Goal: Task Accomplishment & Management: Use online tool/utility

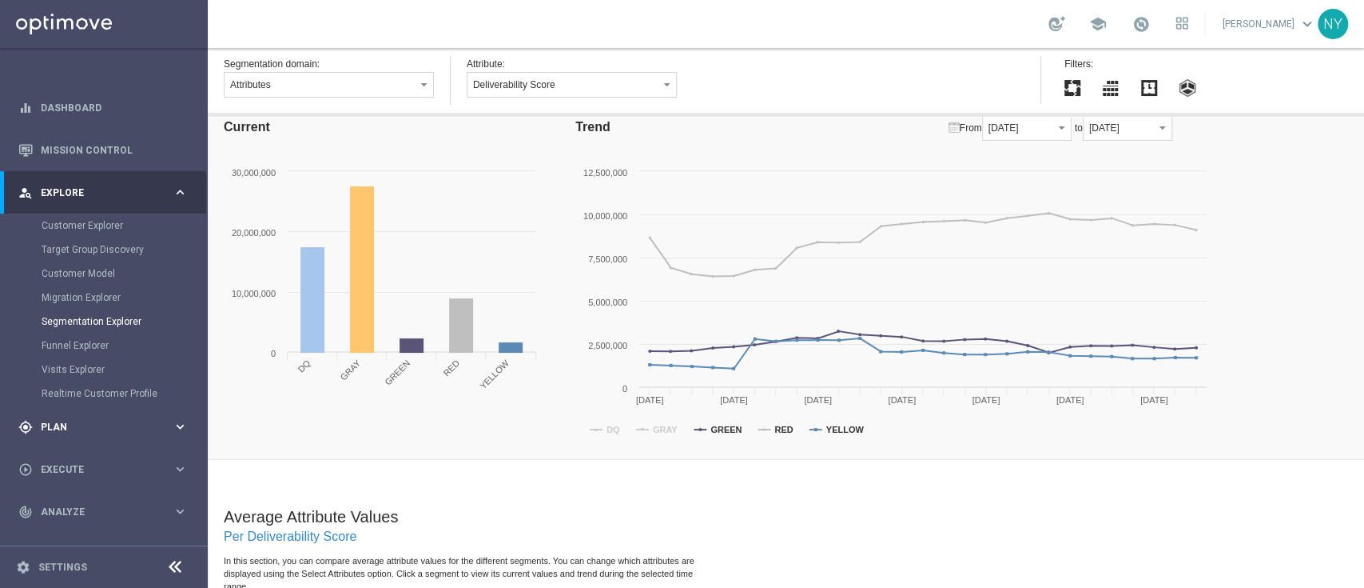
click at [55, 426] on span "Plan" at bounding box center [107, 427] width 132 height 10
click at [77, 342] on link "Optimail" at bounding box center [108, 339] width 117 height 13
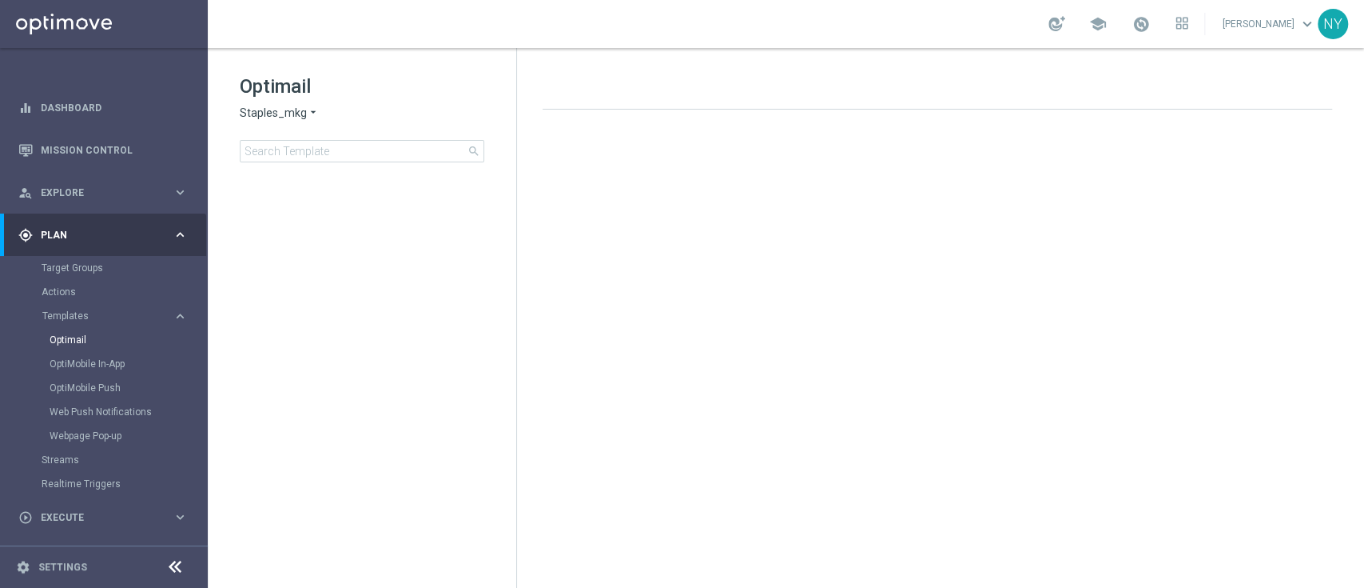
click at [285, 109] on span "Staples_mkg" at bounding box center [273, 113] width 67 height 15
drag, startPoint x: 458, startPoint y: 113, endPoint x: 473, endPoint y: 106, distance: 16.8
click at [476, 106] on div "Staples_mkg arrow_drop_down × Staples_mkg" at bounding box center [362, 113] width 245 height 15
click at [331, 155] on input at bounding box center [362, 151] width 245 height 22
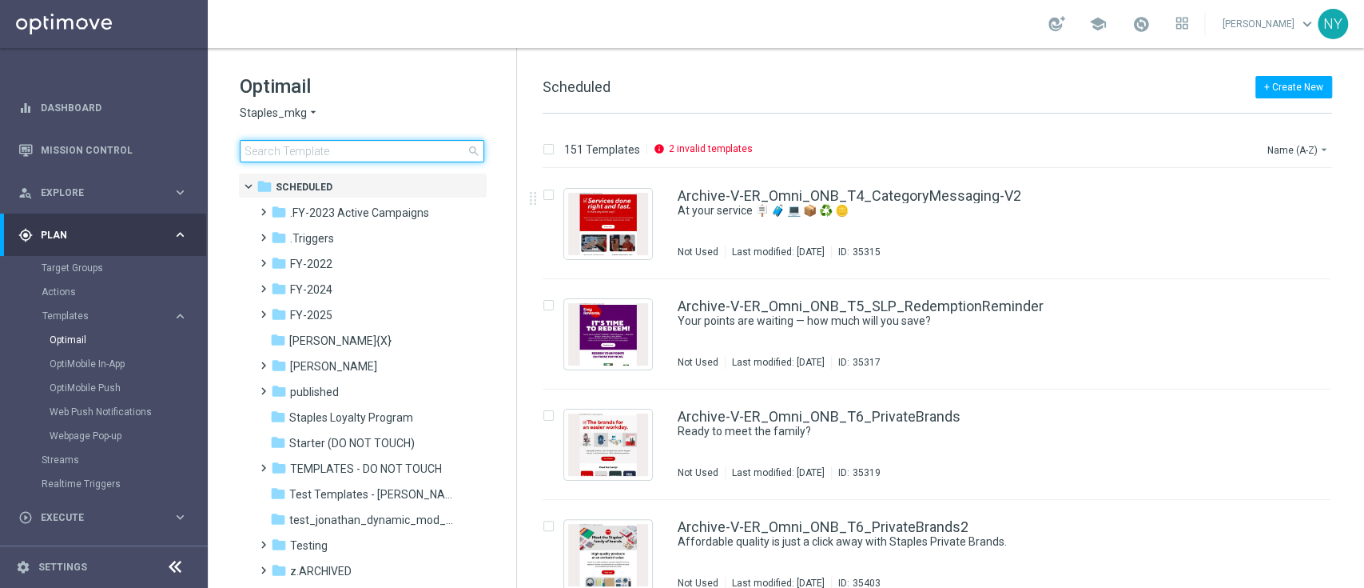
click at [365, 161] on input at bounding box center [362, 151] width 245 height 22
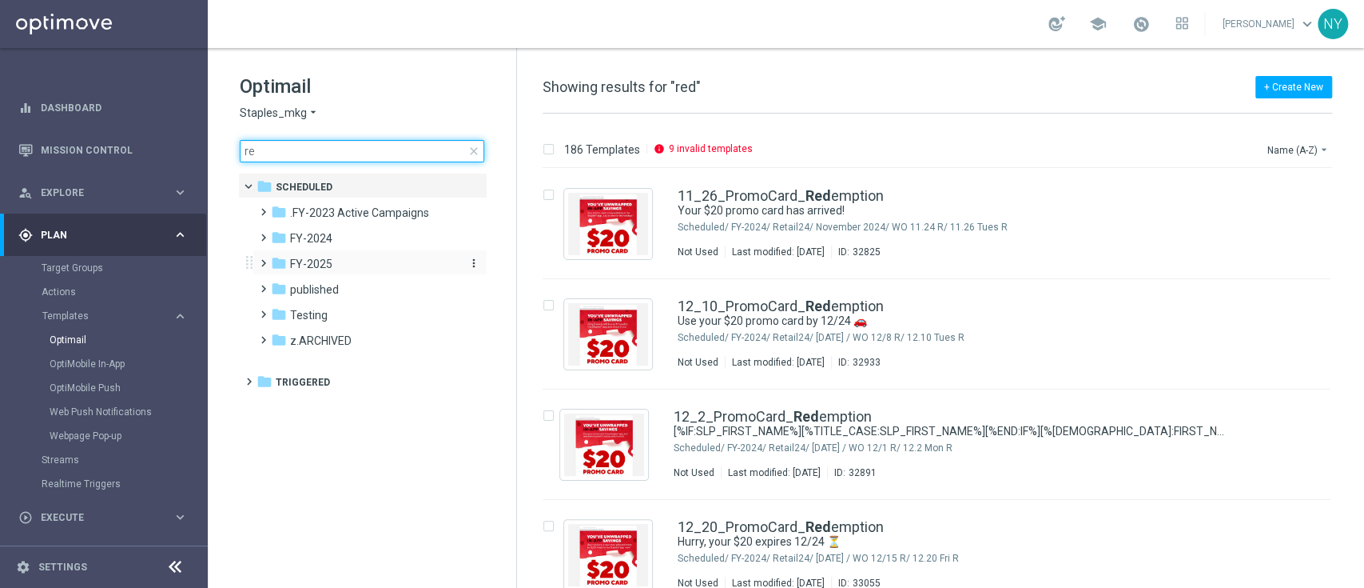
type input "r"
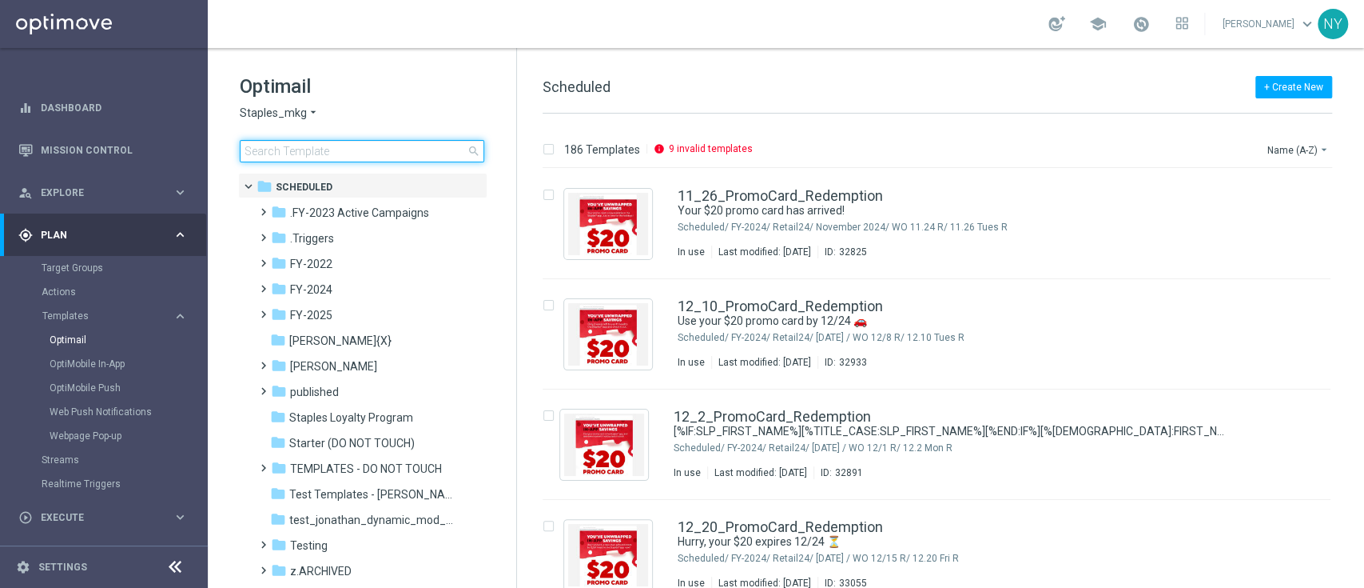
click at [340, 151] on input at bounding box center [362, 151] width 245 height 22
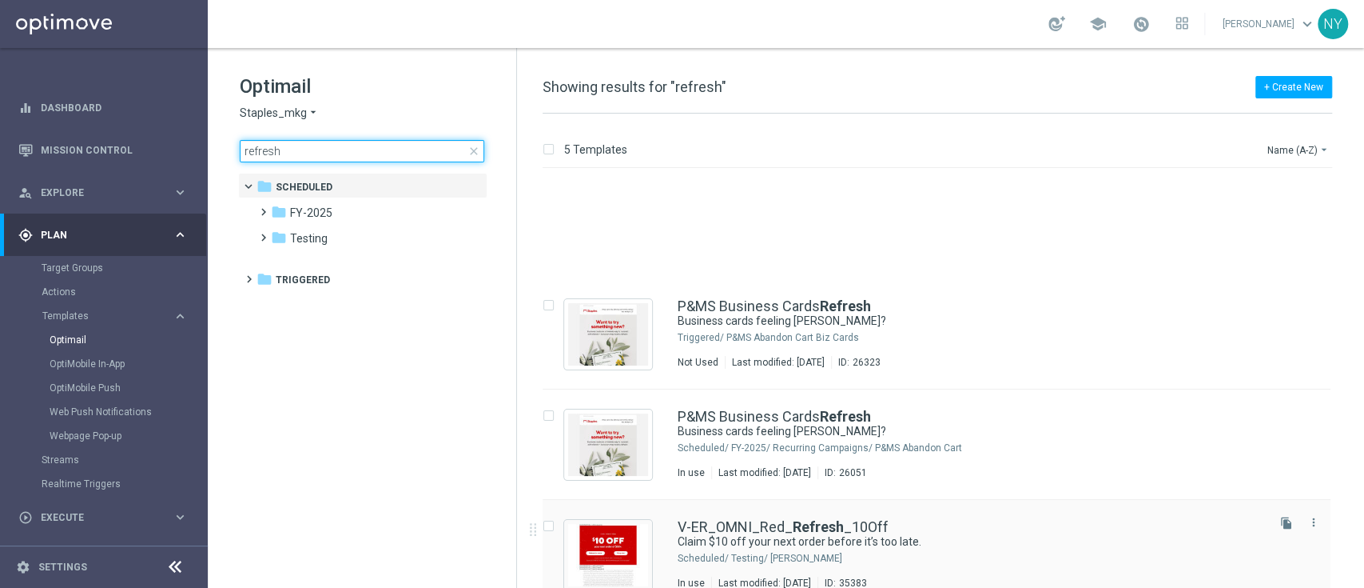
scroll to position [132, 0]
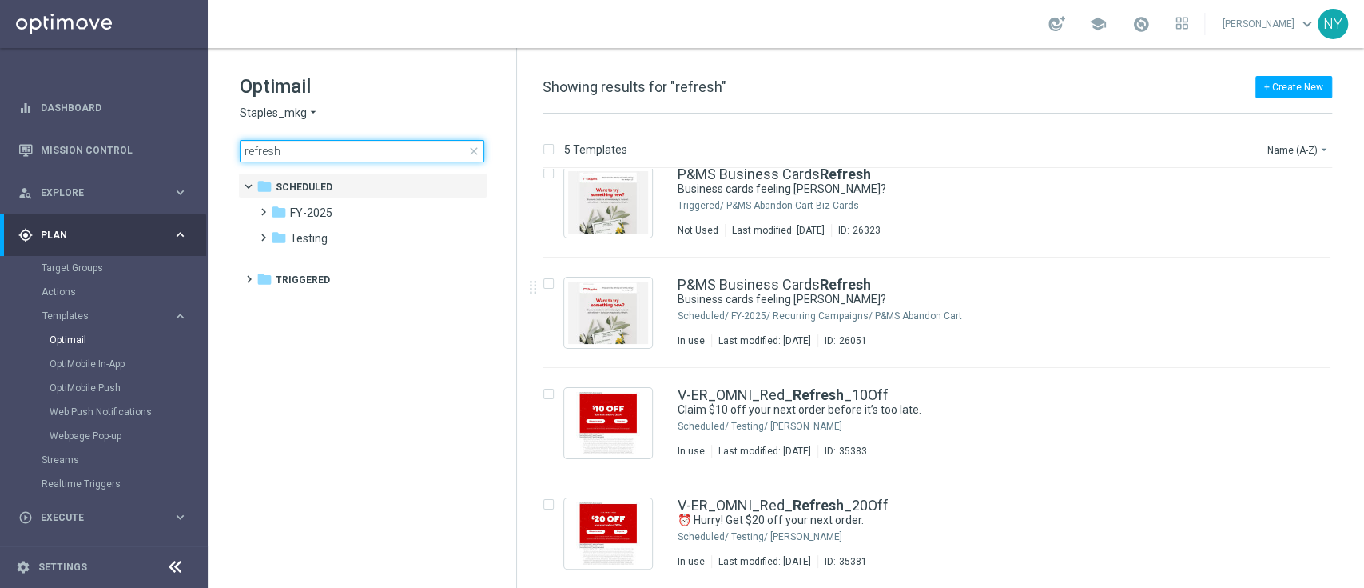
drag, startPoint x: 276, startPoint y: 147, endPoint x: 318, endPoint y: 153, distance: 42.8
click at [280, 145] on input "refresh" at bounding box center [362, 151] width 245 height 22
drag, startPoint x: 264, startPoint y: 153, endPoint x: 233, endPoint y: 153, distance: 30.4
click at [233, 153] on div "Optimail Staples_mkg arrow_drop_down × Staples_mkg refresh close folder 1 Folde…" at bounding box center [362, 158] width 309 height 220
type input "V-ER_OMNI_Red_Refresh_20Off"
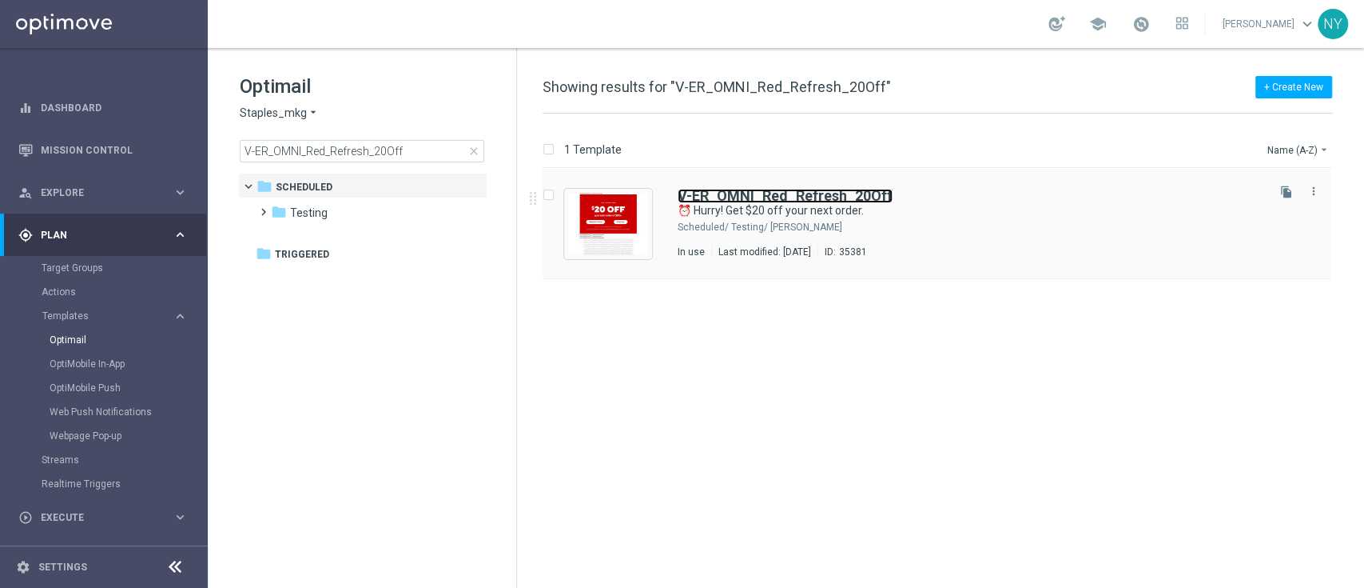
click at [825, 193] on b "V-ER_OMNI_Red_Refresh_20Off" at bounding box center [785, 195] width 215 height 17
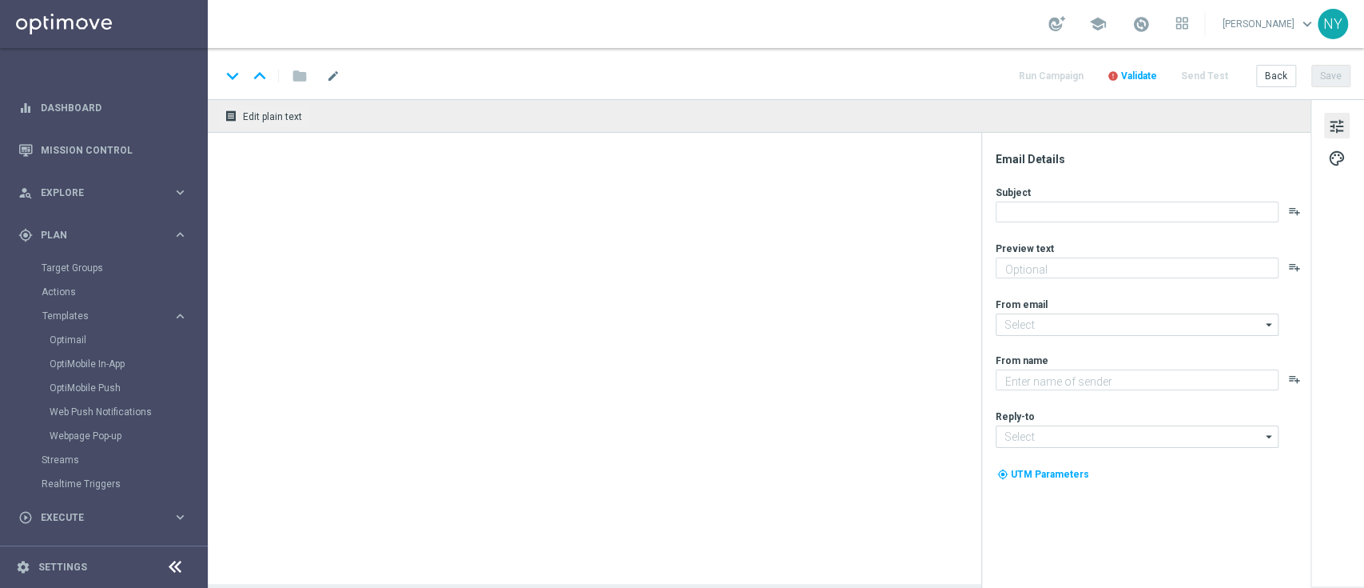
type textarea "Savings you won’t want to miss."
type textarea "Staples"
type input "[EMAIL_ADDRESS][DOMAIN_NAME]"
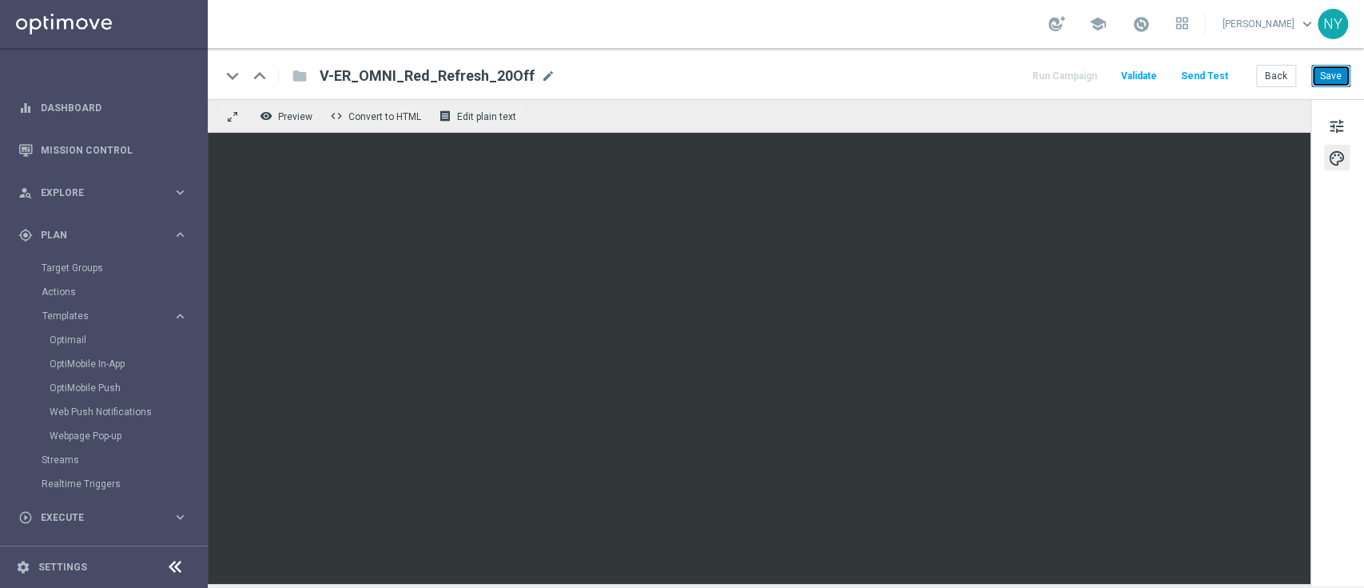
click at [1332, 70] on button "Save" at bounding box center [1331, 76] width 39 height 22
click at [1205, 74] on button "Send Test" at bounding box center [1205, 77] width 52 height 22
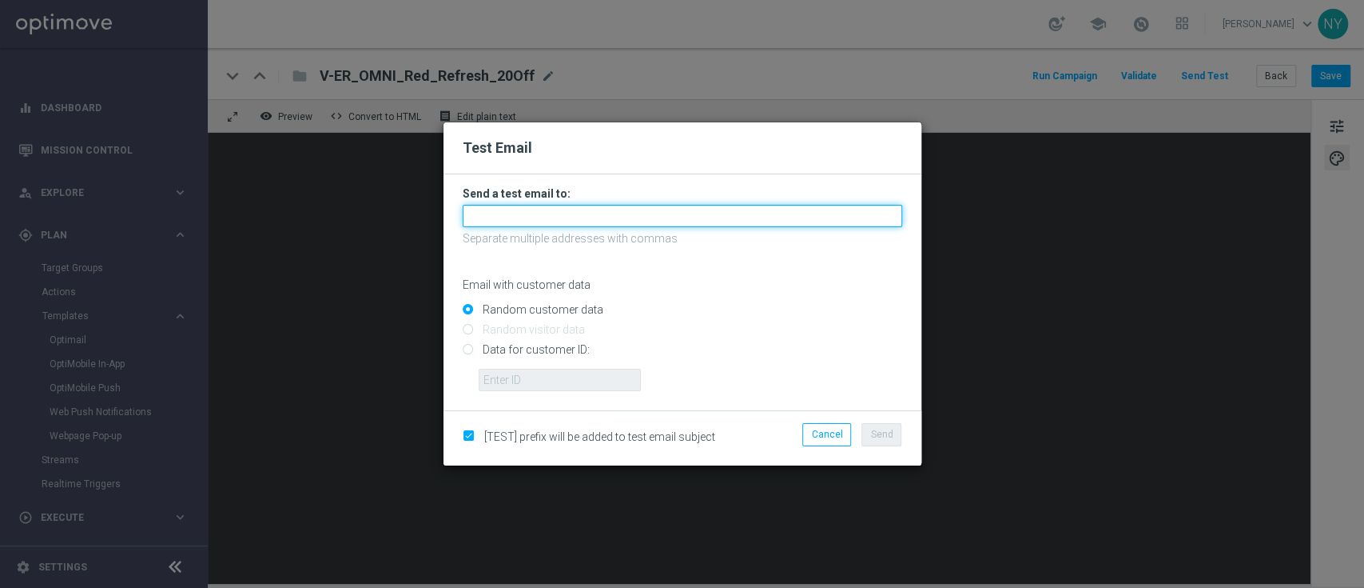
click at [505, 221] on input "text" at bounding box center [683, 216] width 440 height 22
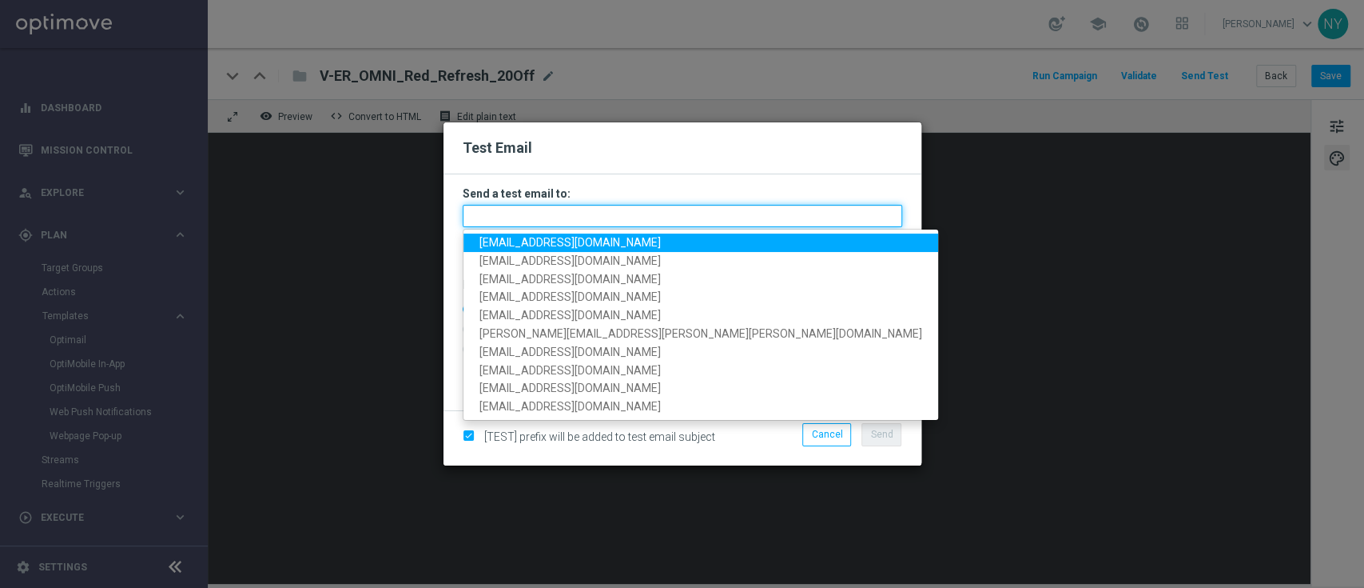
paste input "[EMAIL_ADDRESS][DOMAIN_NAME]"
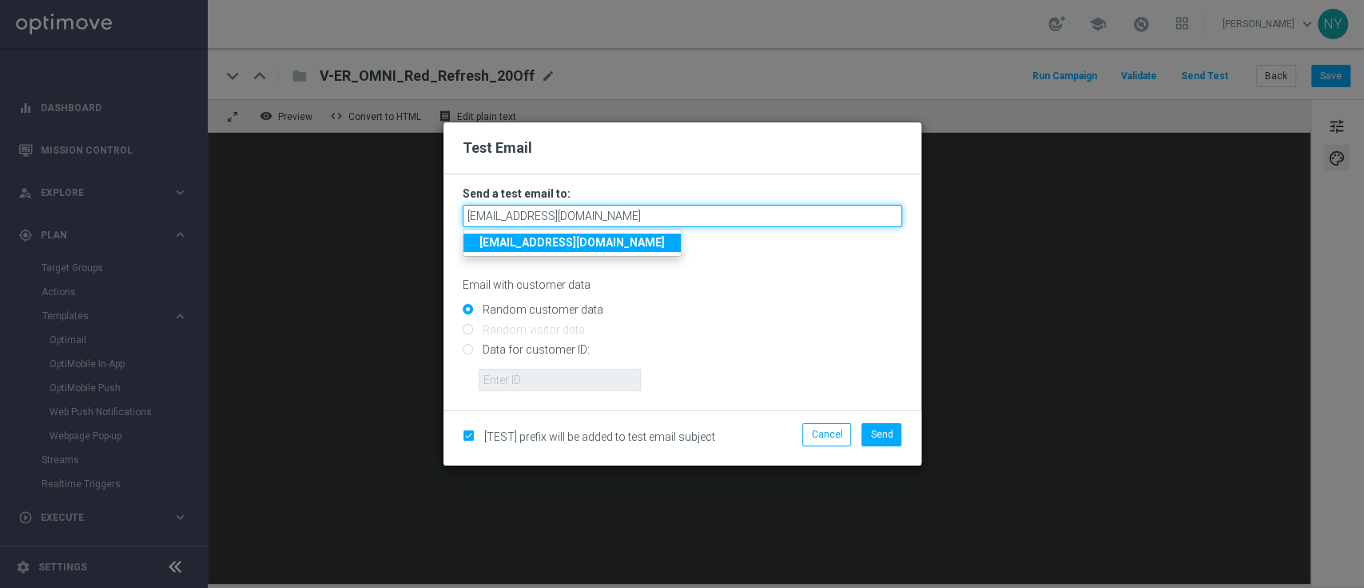
type input "[EMAIL_ADDRESS][DOMAIN_NAME]"
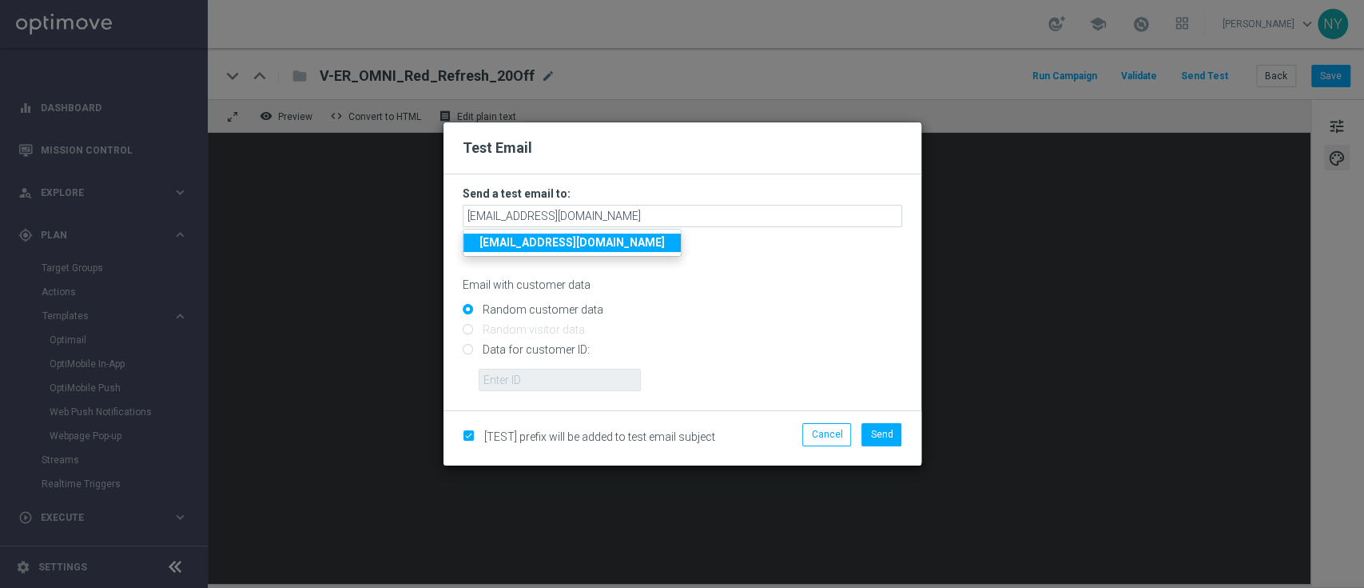
click at [465, 348] on input "Data for customer ID:" at bounding box center [683, 356] width 440 height 22
radio input "true"
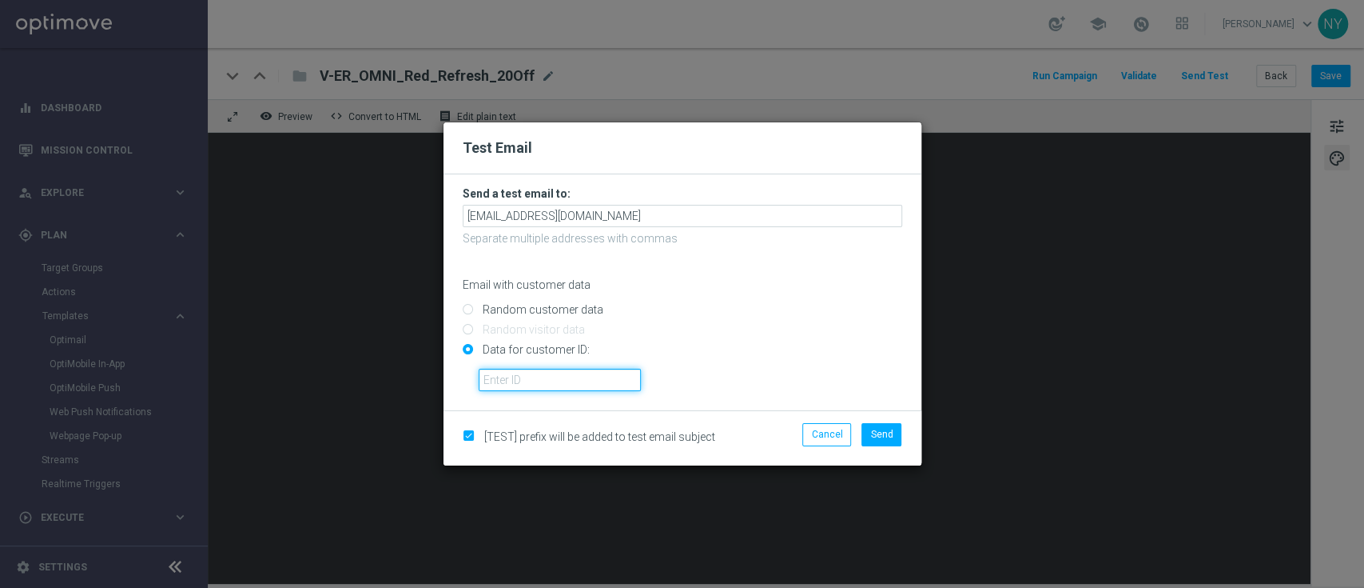
click at [552, 383] on input "text" at bounding box center [560, 379] width 162 height 22
paste input "10000020539"
type input "10000020539"
click at [879, 425] on button "Send" at bounding box center [882, 434] width 40 height 22
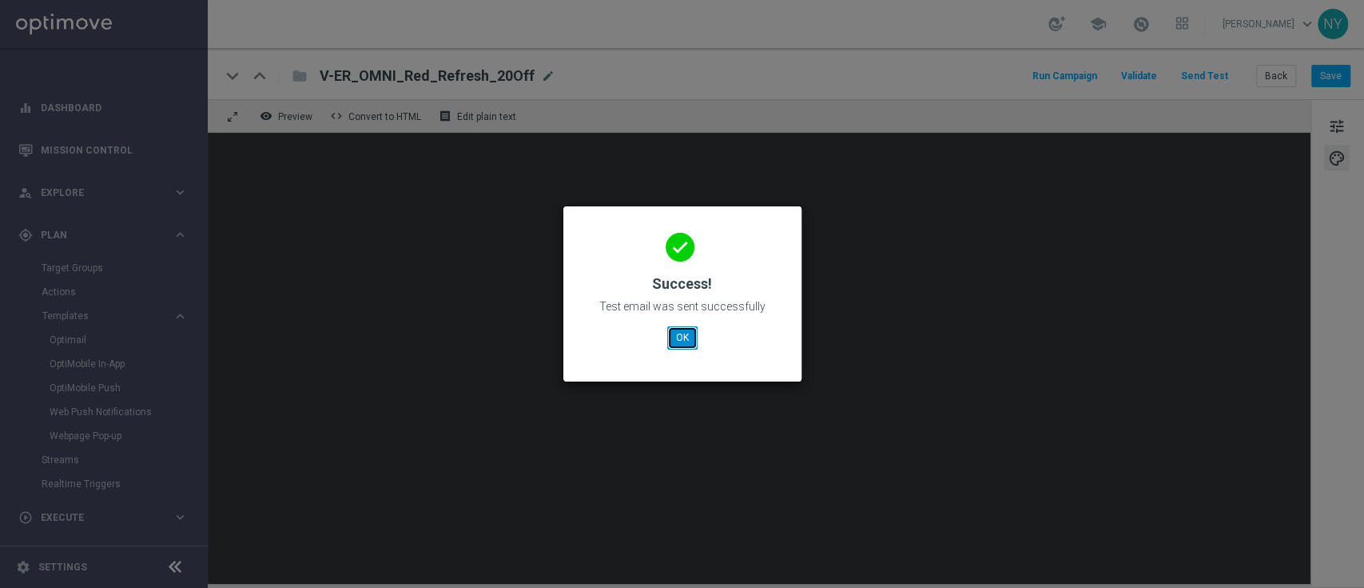
click at [674, 344] on button "OK" at bounding box center [682, 337] width 30 height 22
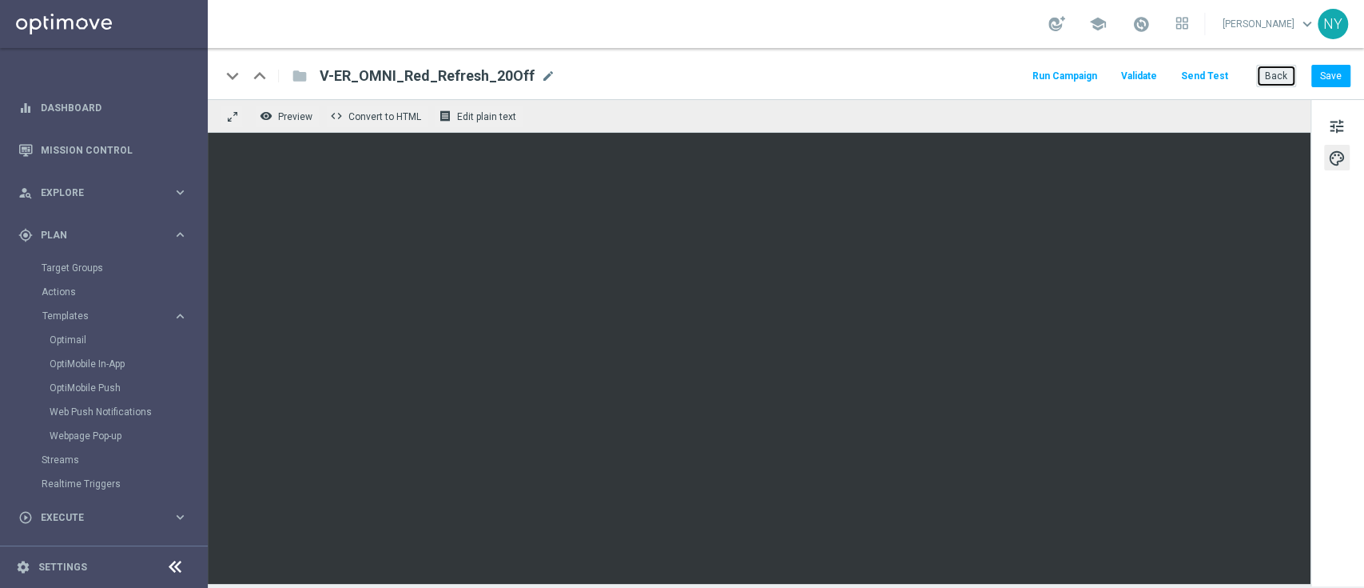
click at [1281, 74] on button "Back" at bounding box center [1277, 76] width 40 height 22
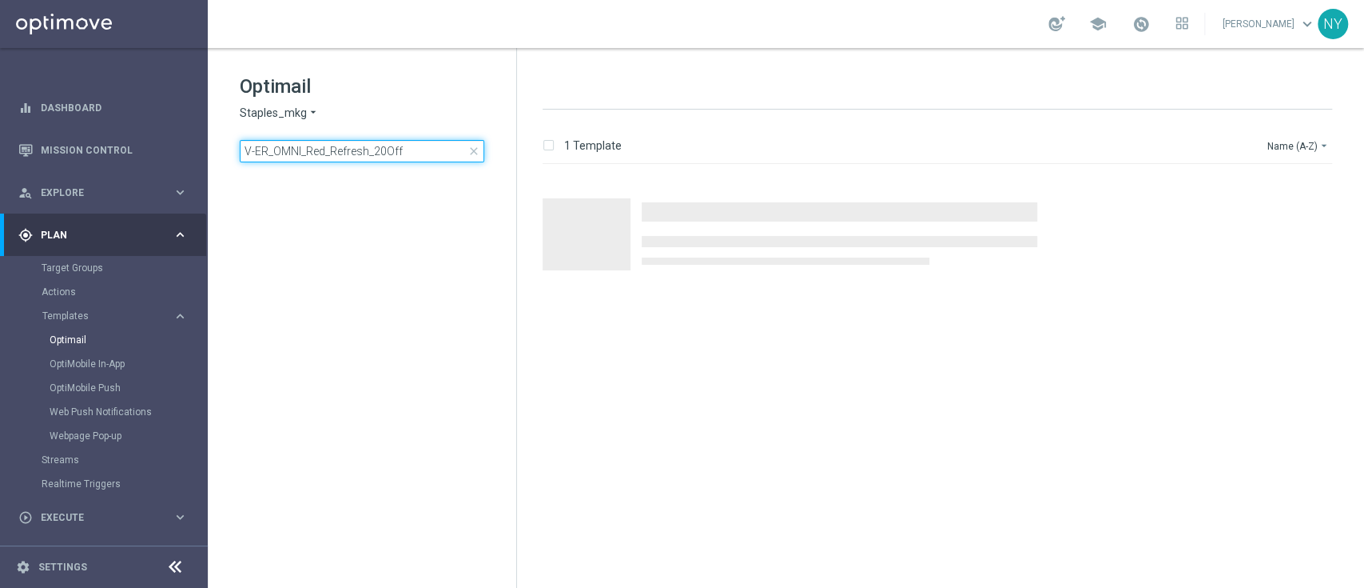
click at [420, 159] on input "V-ER_OMNI_Red_Refresh_20Off" at bounding box center [362, 151] width 245 height 22
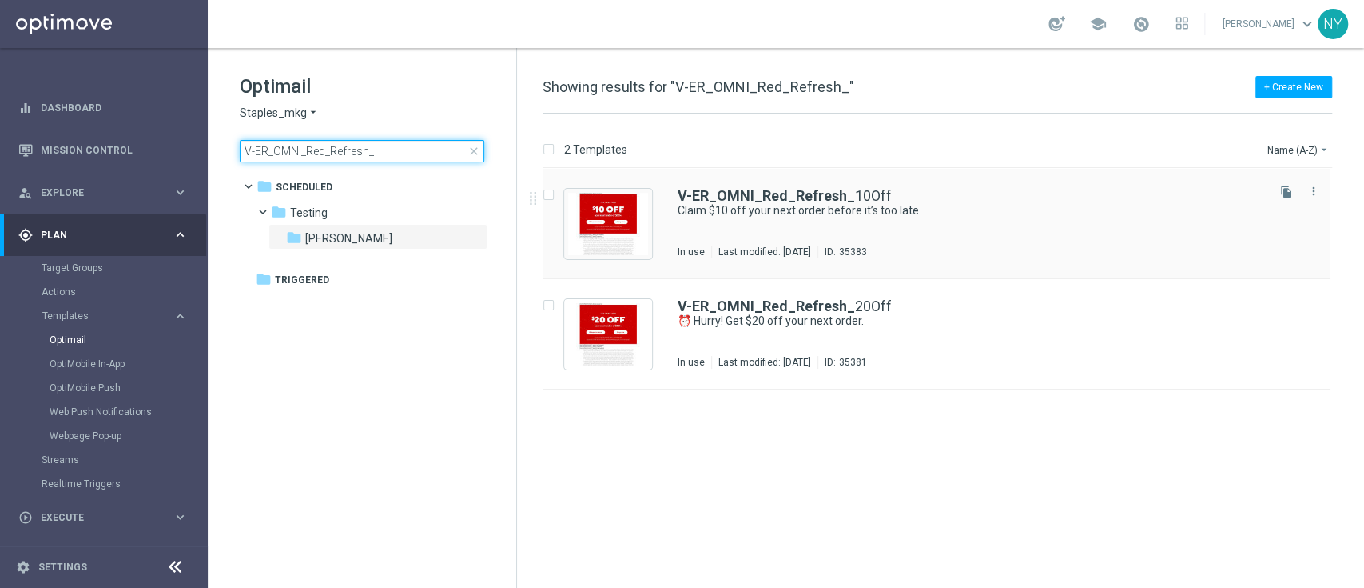
type input "V-ER_OMNI_Red_Refresh_"
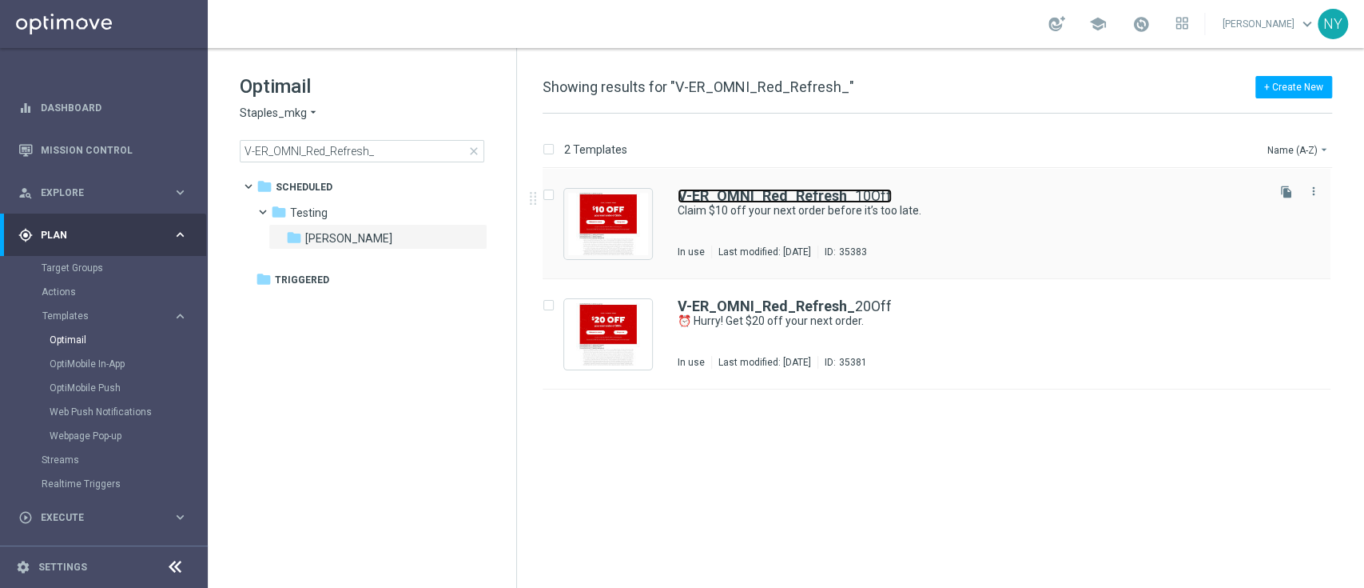
click at [799, 193] on b "V-ER_OMNI_Red_Refresh_" at bounding box center [766, 195] width 177 height 17
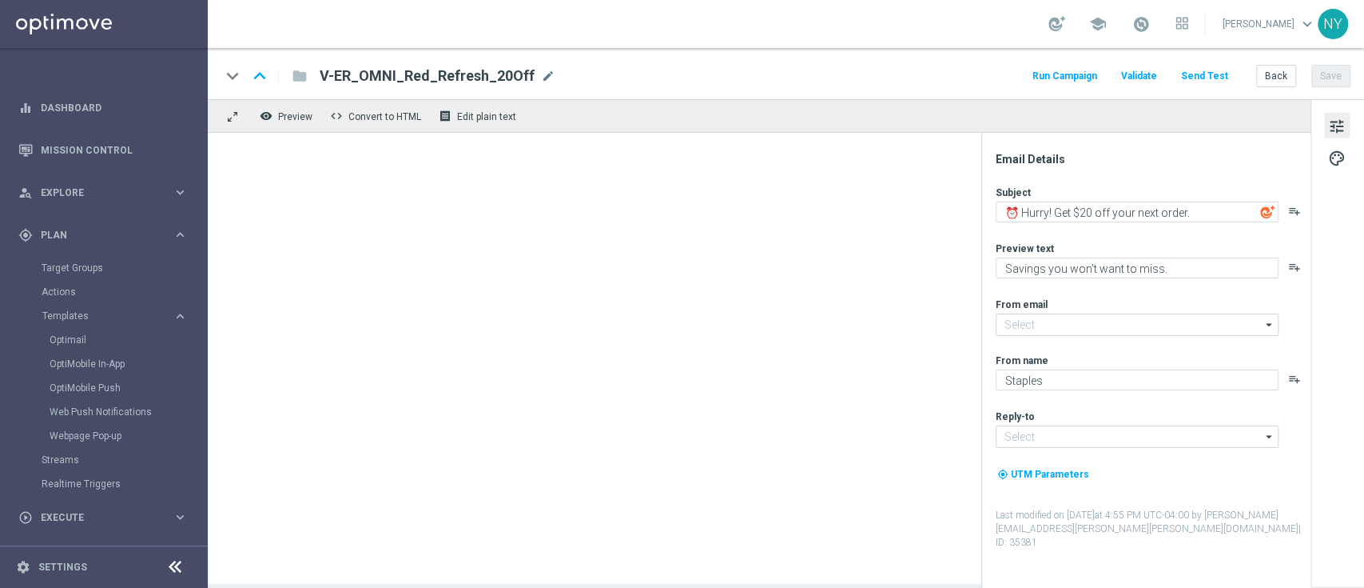
type textarea "Claim $10 off your next order before it’s too late."
type textarea "Discover the new ways to save at [GEOGRAPHIC_DATA]."
type input "[EMAIL_ADDRESS][DOMAIN_NAME]"
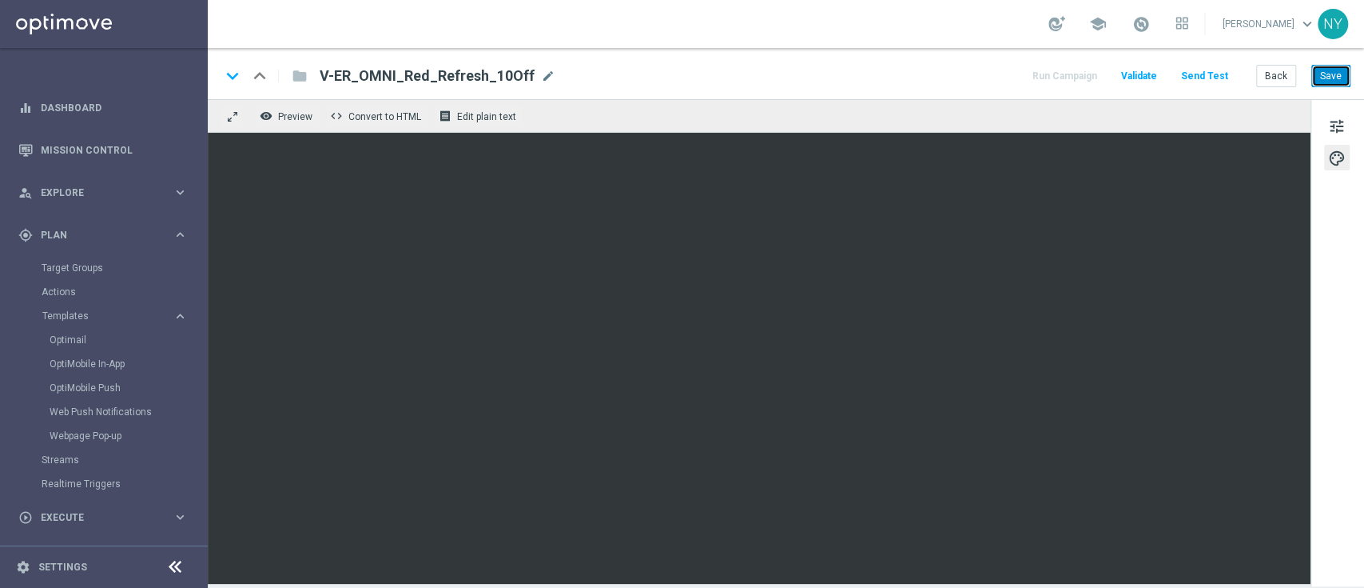
click at [1330, 76] on button "Save" at bounding box center [1331, 76] width 39 height 22
click at [1209, 70] on button "Send Test" at bounding box center [1205, 77] width 52 height 22
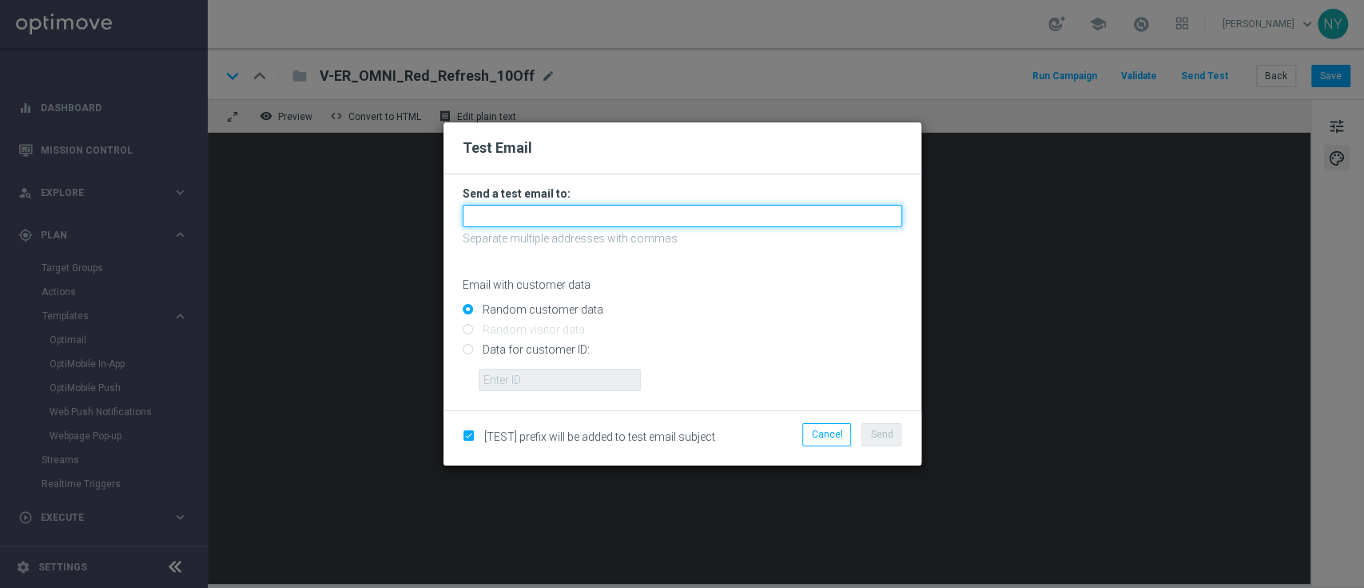
click at [527, 221] on input "text" at bounding box center [683, 216] width 440 height 22
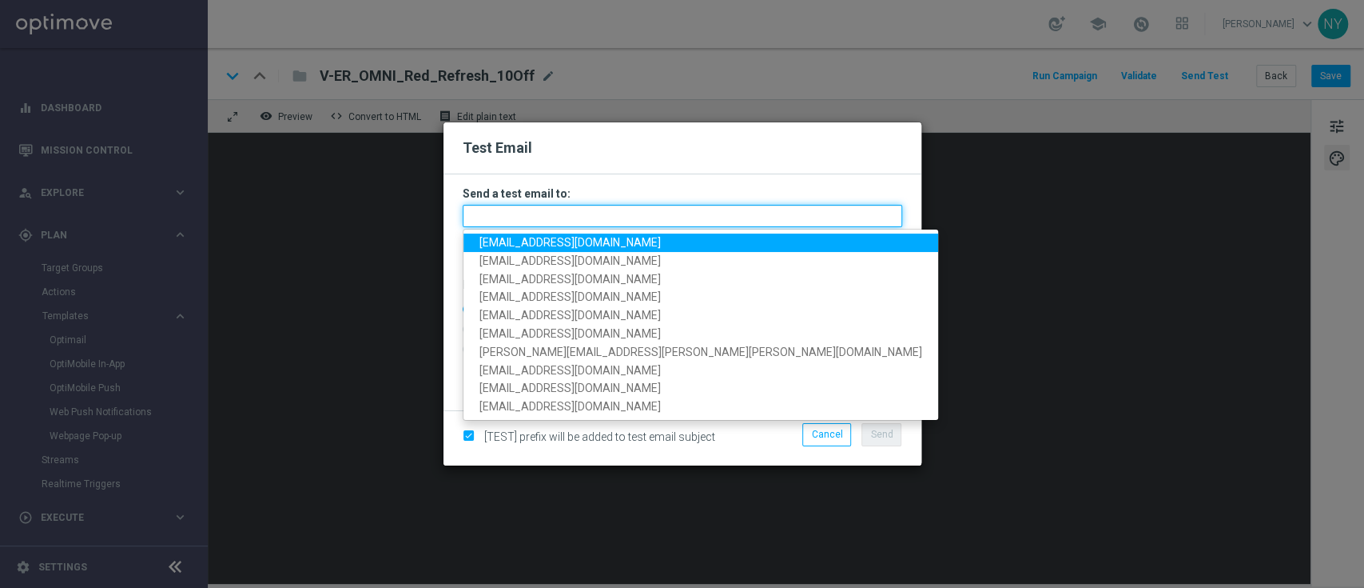
paste input "[EMAIL_ADDRESS][DOMAIN_NAME]"
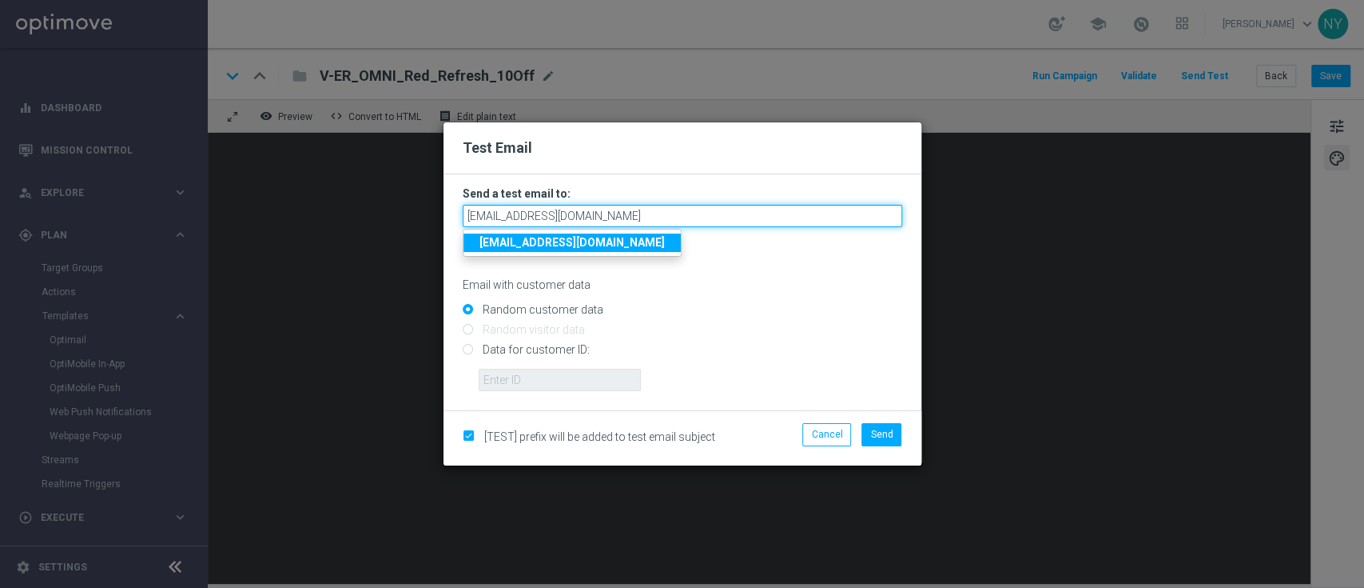
type input "[EMAIL_ADDRESS][DOMAIN_NAME]"
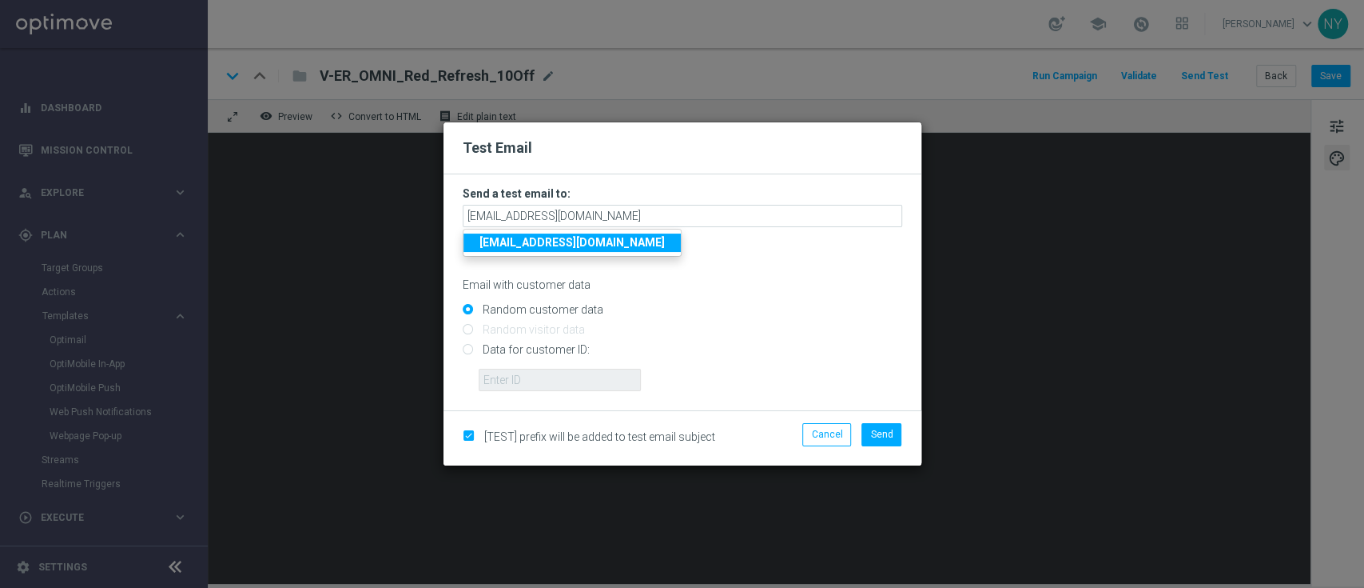
click at [471, 348] on input "Data for customer ID:" at bounding box center [683, 356] width 440 height 22
radio input "true"
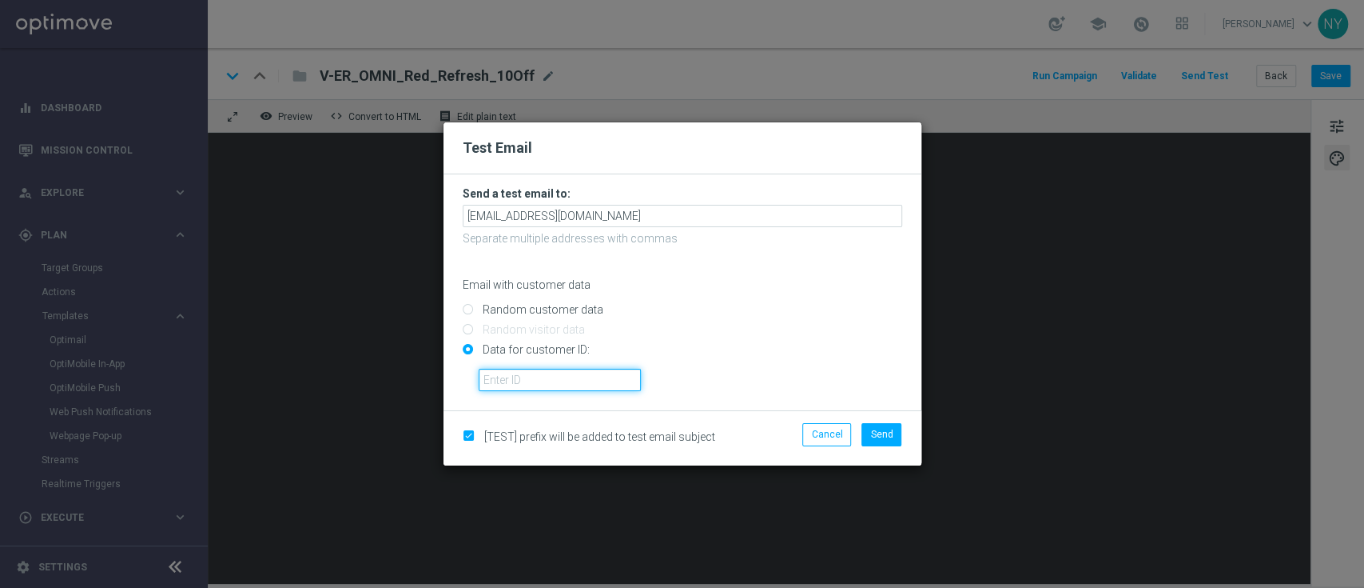
click at [498, 375] on input "text" at bounding box center [560, 379] width 162 height 22
click at [523, 374] on input "text" at bounding box center [560, 379] width 162 height 22
paste input "10000020539"
type input "10000020539"
click at [881, 435] on span "Send" at bounding box center [881, 433] width 22 height 11
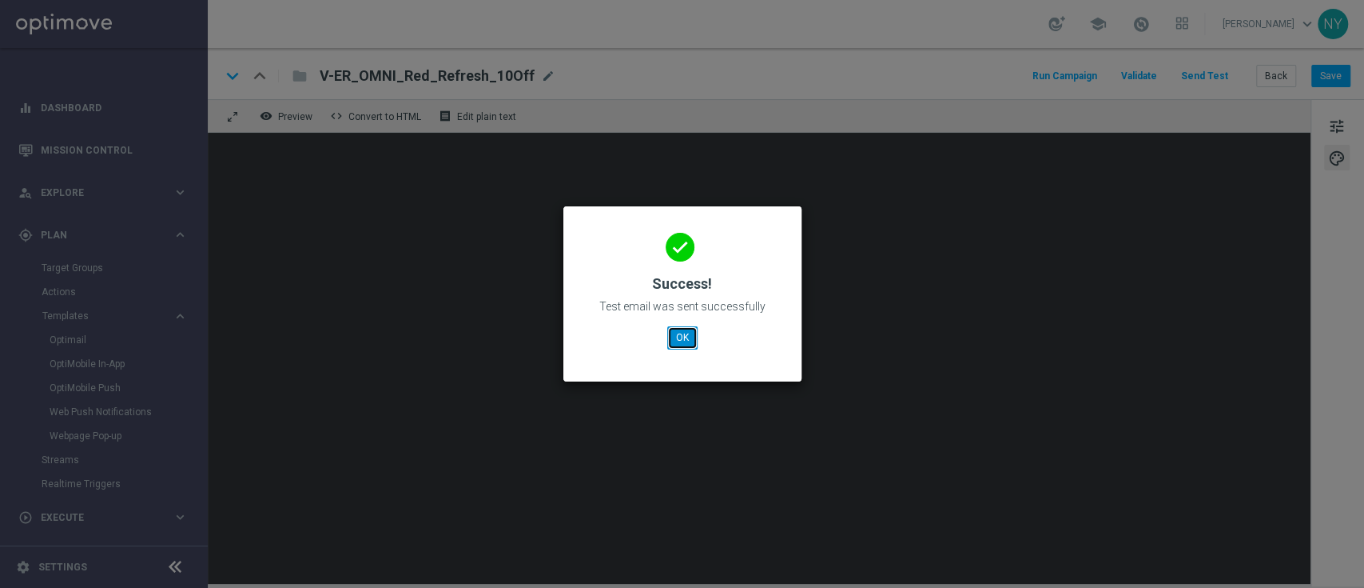
click at [683, 339] on button "OK" at bounding box center [682, 337] width 30 height 22
